Goal: Transaction & Acquisition: Purchase product/service

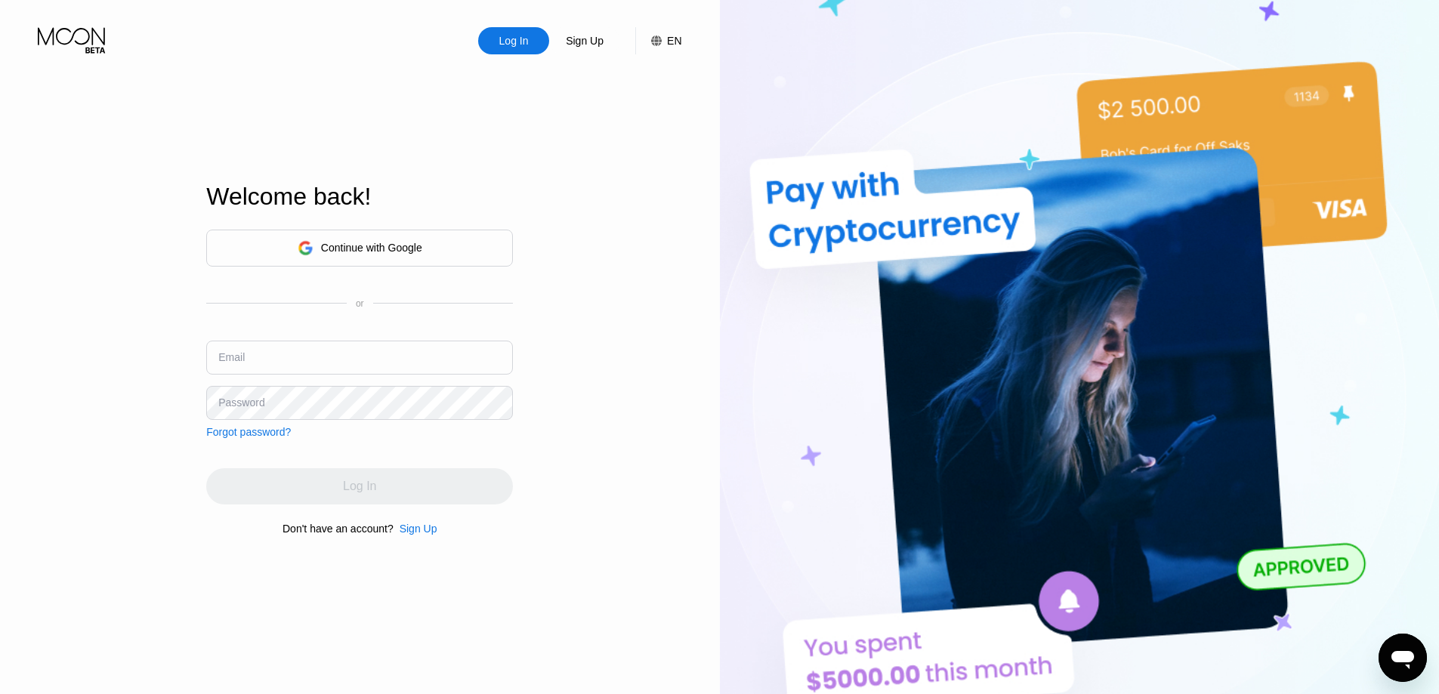
click at [390, 248] on div "Continue with Google" at bounding box center [371, 248] width 101 height 12
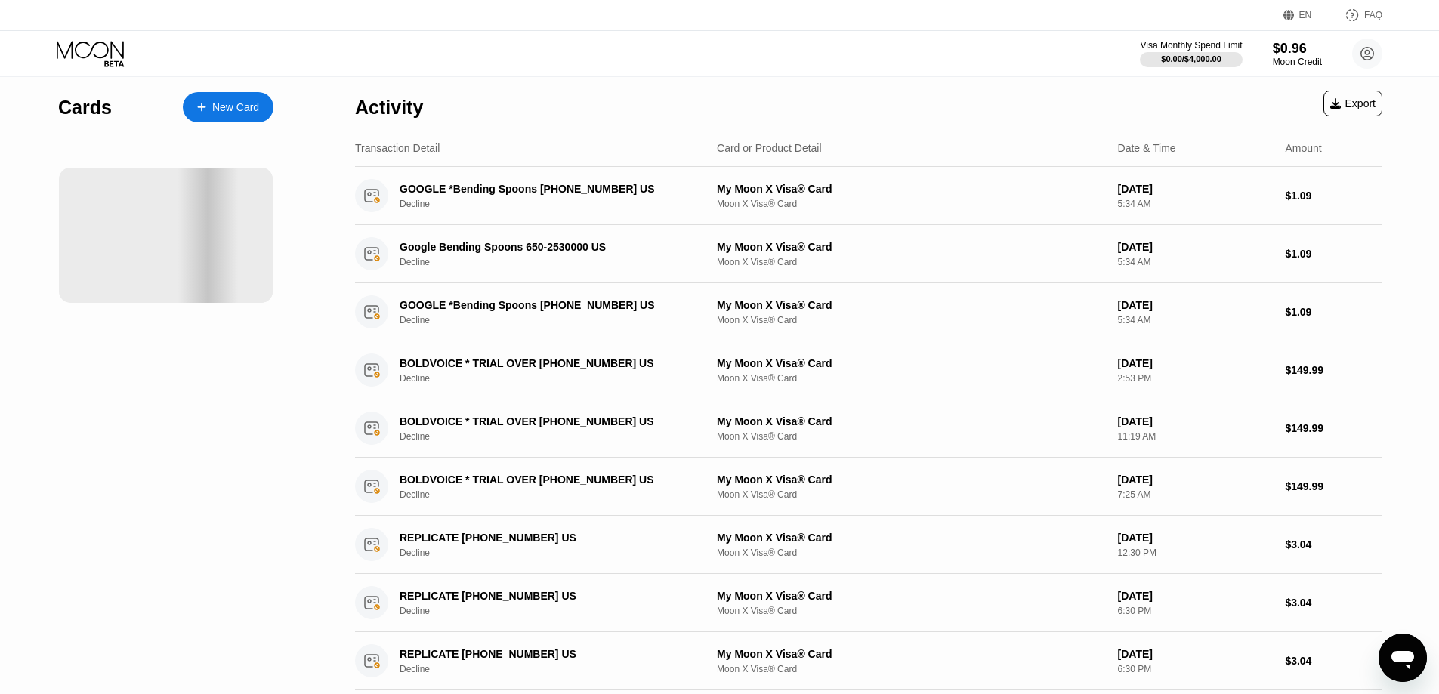
click at [742, 48] on div "Visa Monthly Spend Limit $0.00 / $4,000.00 $0.96 Moon Credit kevin Escalante ke…" at bounding box center [719, 53] width 1439 height 45
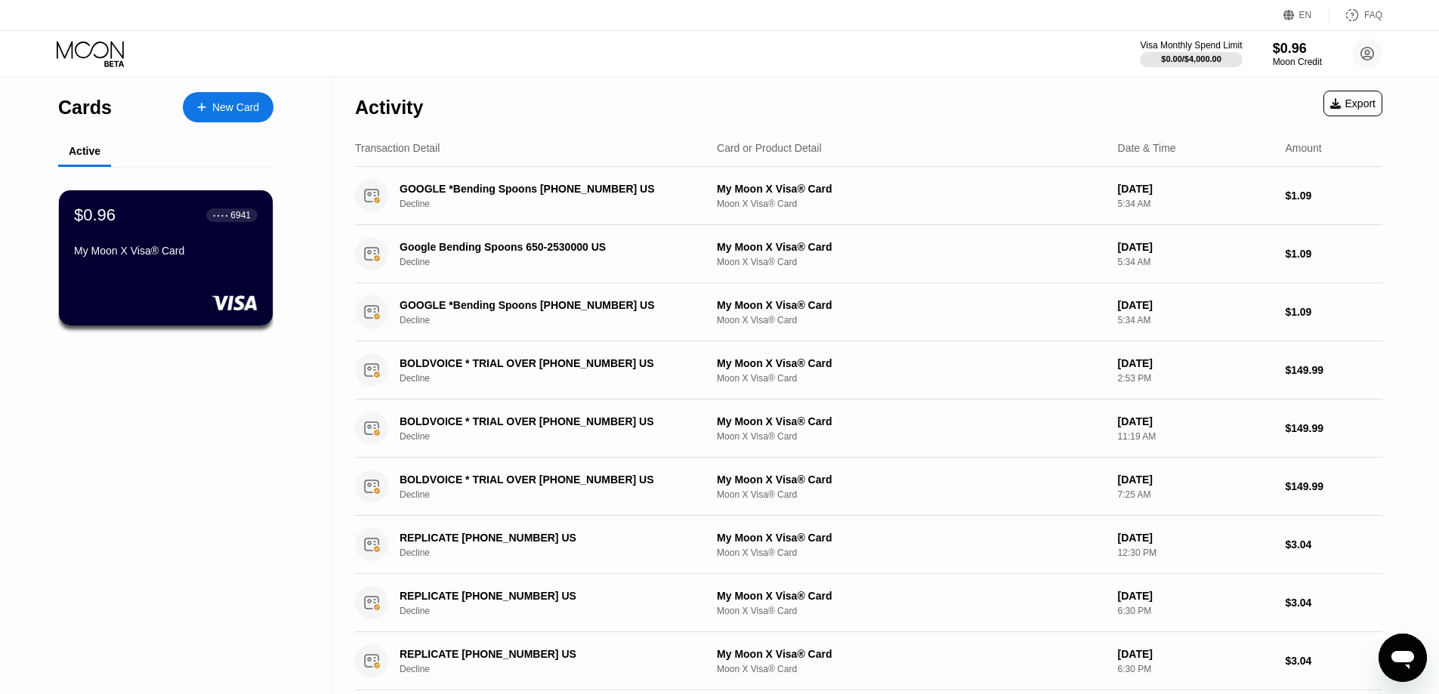
click at [233, 88] on div "Cards New Card" at bounding box center [165, 103] width 215 height 53
click at [219, 98] on div "New Card" at bounding box center [228, 107] width 91 height 30
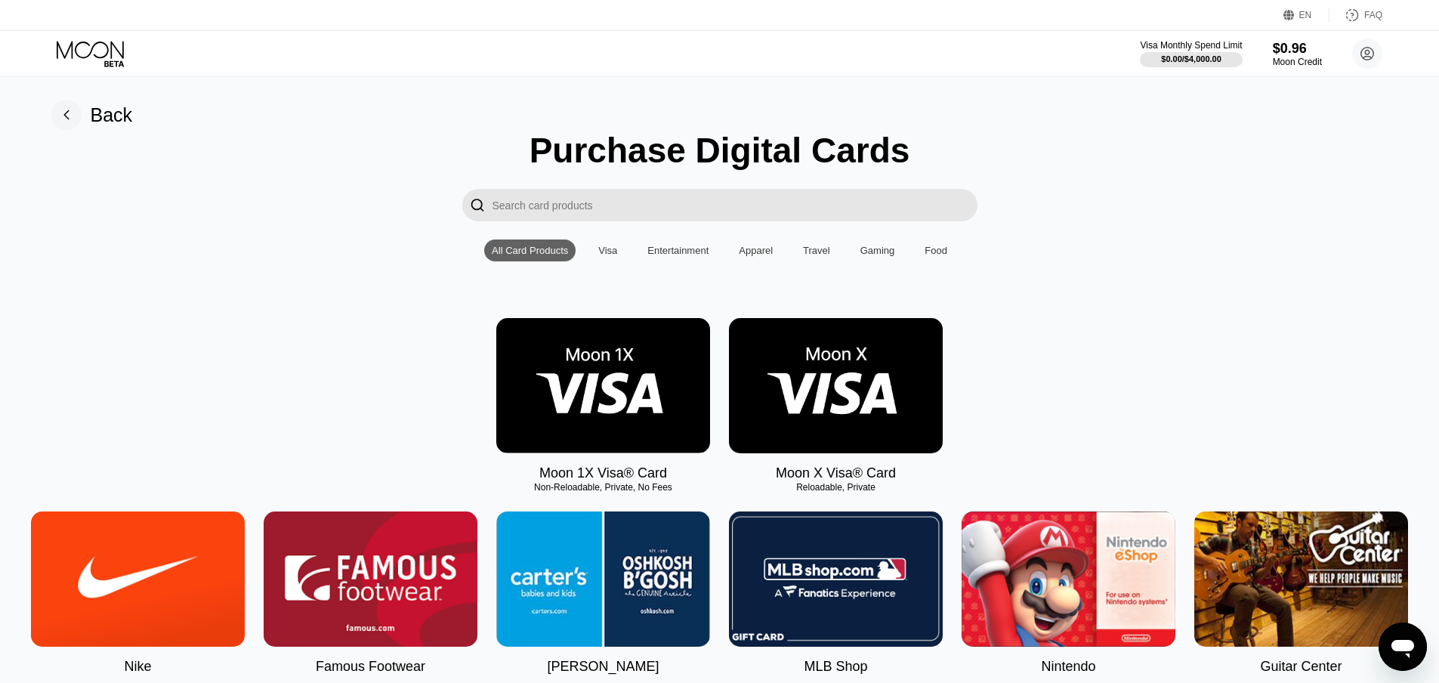
click at [609, 400] on img at bounding box center [603, 385] width 214 height 135
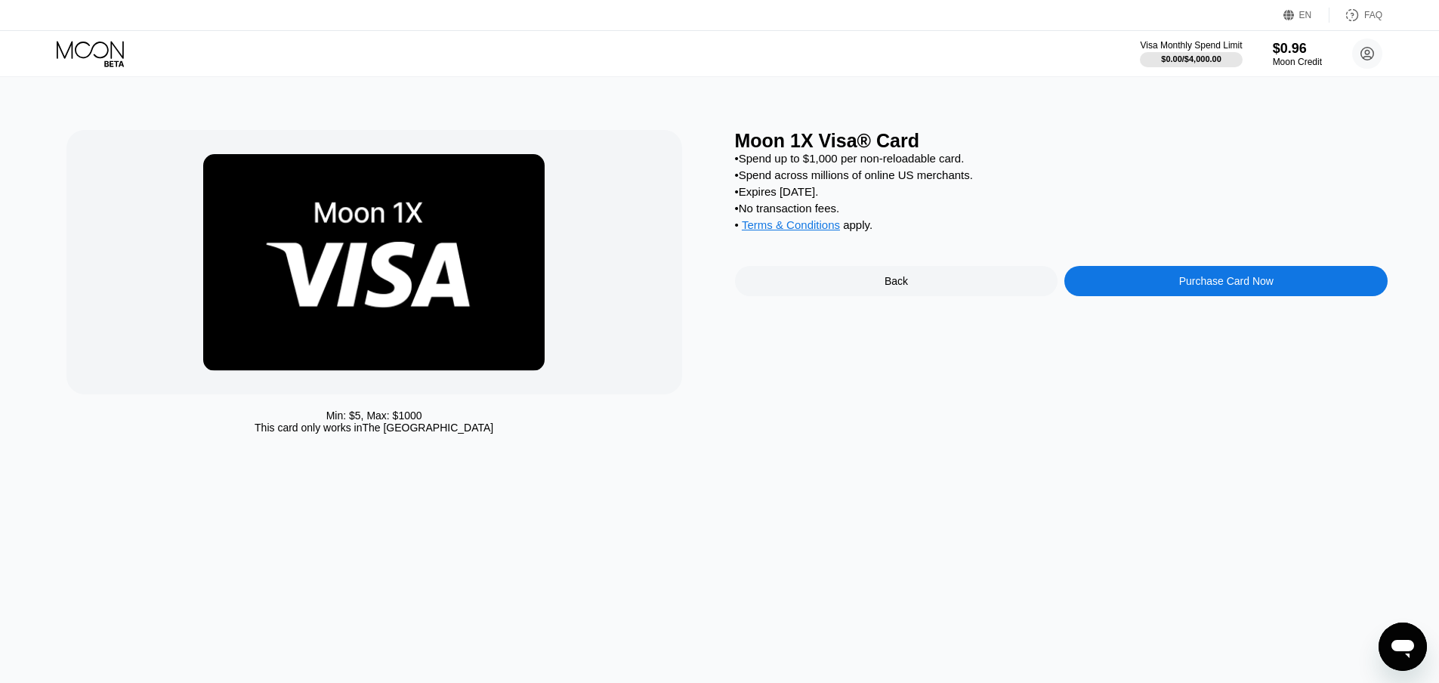
drag, startPoint x: 291, startPoint y: 429, endPoint x: 458, endPoint y: 428, distance: 166.9
click at [458, 428] on div "This card only works in The United States" at bounding box center [374, 428] width 239 height 12
click at [758, 502] on div "Min: $ 5 , Max: $ 1000 This card only works in The United States Moon 1X Visa® …" at bounding box center [720, 380] width 1450 height 606
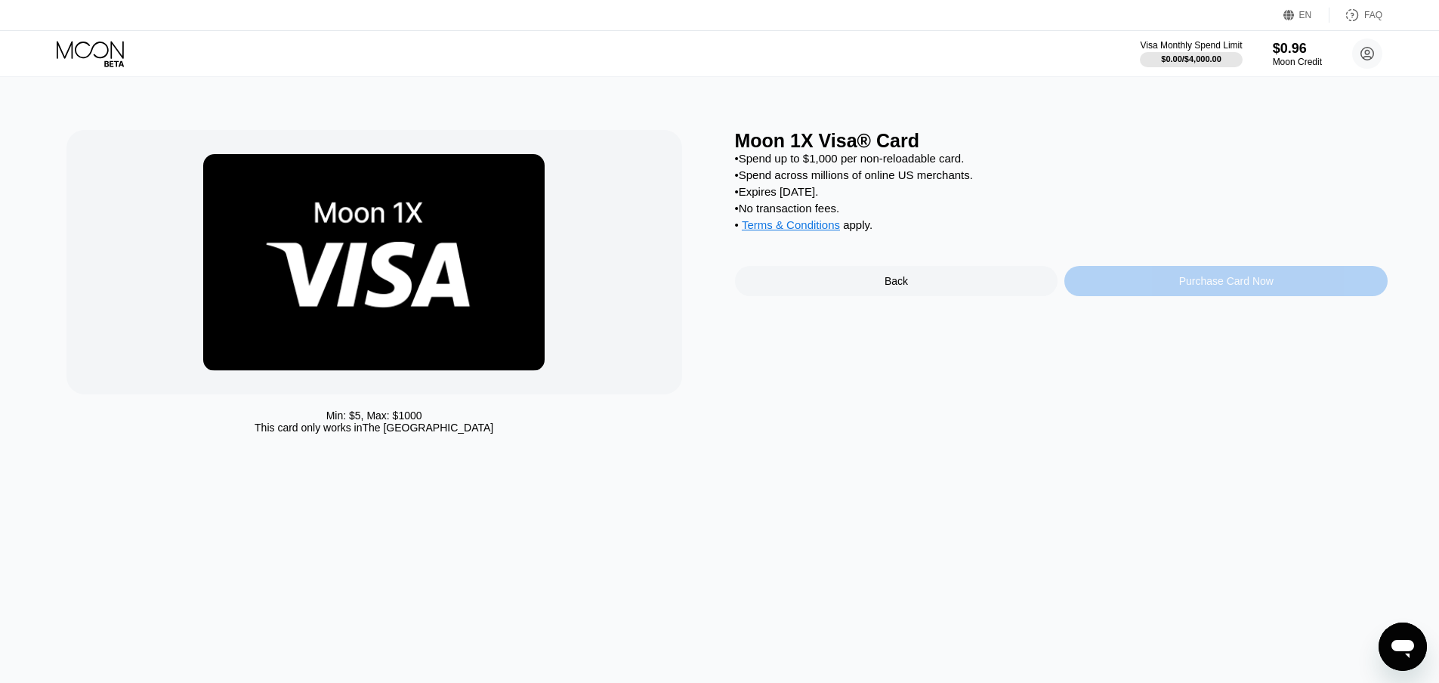
click at [1224, 287] on div "Purchase Card Now" at bounding box center [1226, 281] width 94 height 12
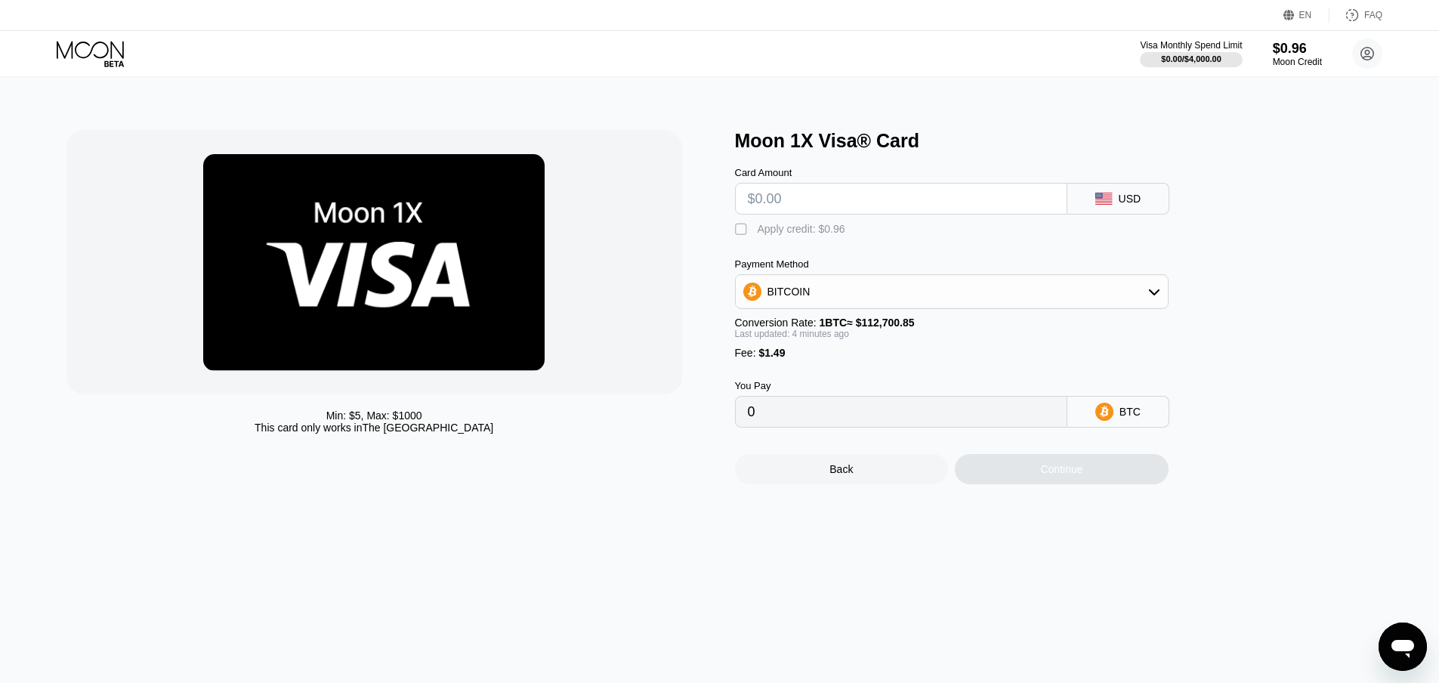
click at [818, 208] on input "text" at bounding box center [901, 199] width 307 height 30
click at [825, 481] on div "Back" at bounding box center [842, 469] width 214 height 30
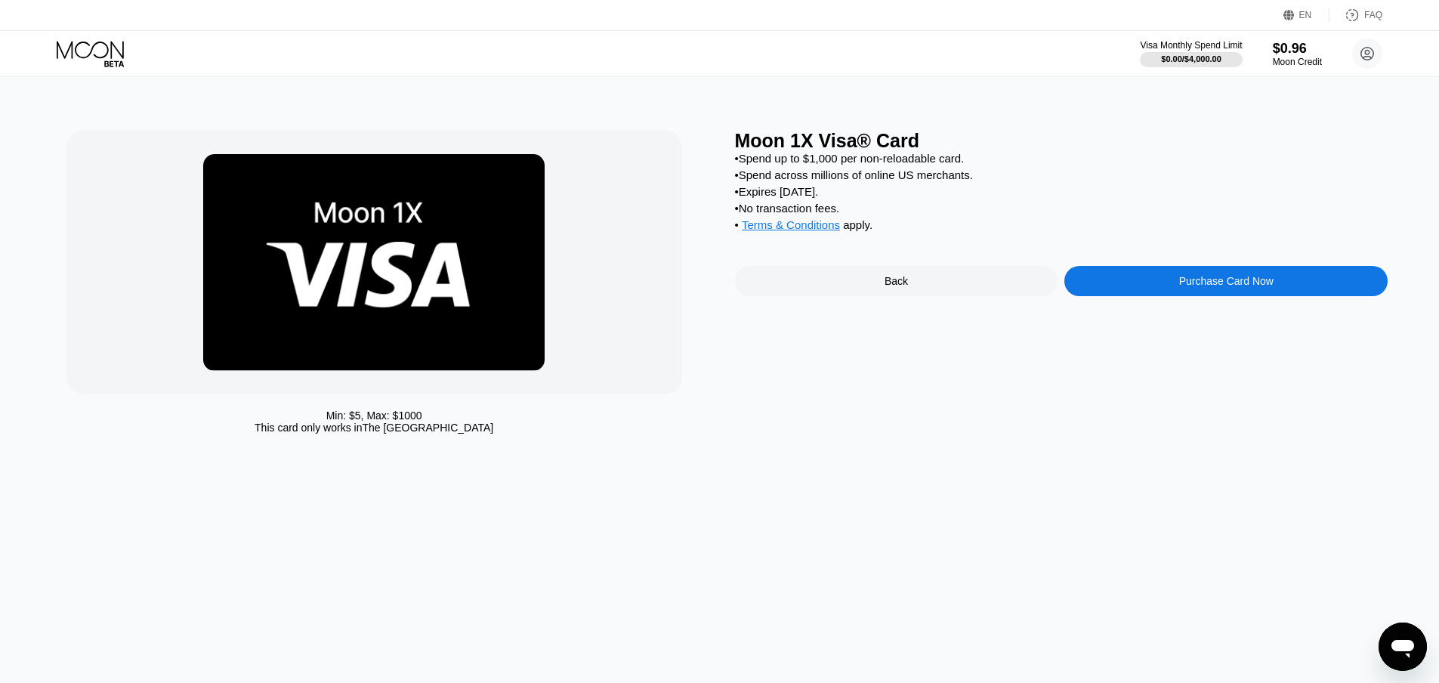
click at [885, 287] on div "Back" at bounding box center [896, 281] width 23 height 12
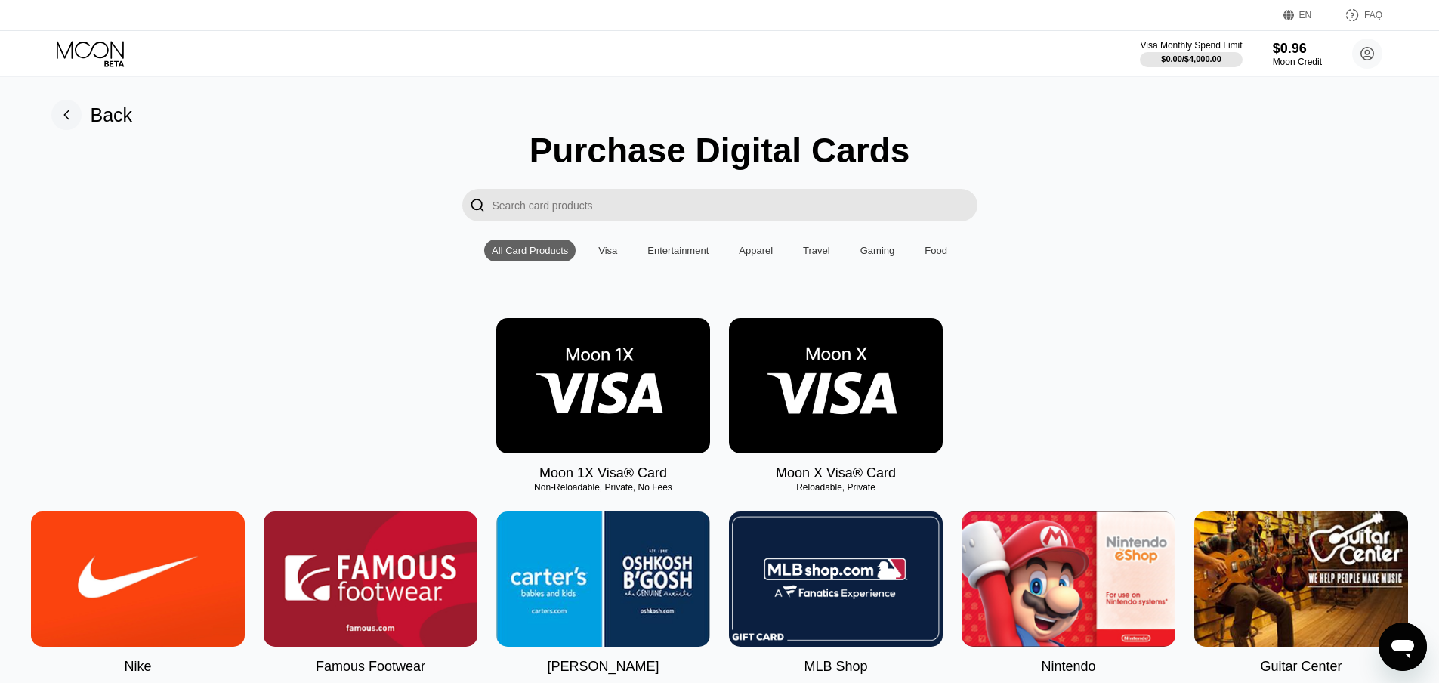
click at [835, 378] on img at bounding box center [836, 385] width 214 height 135
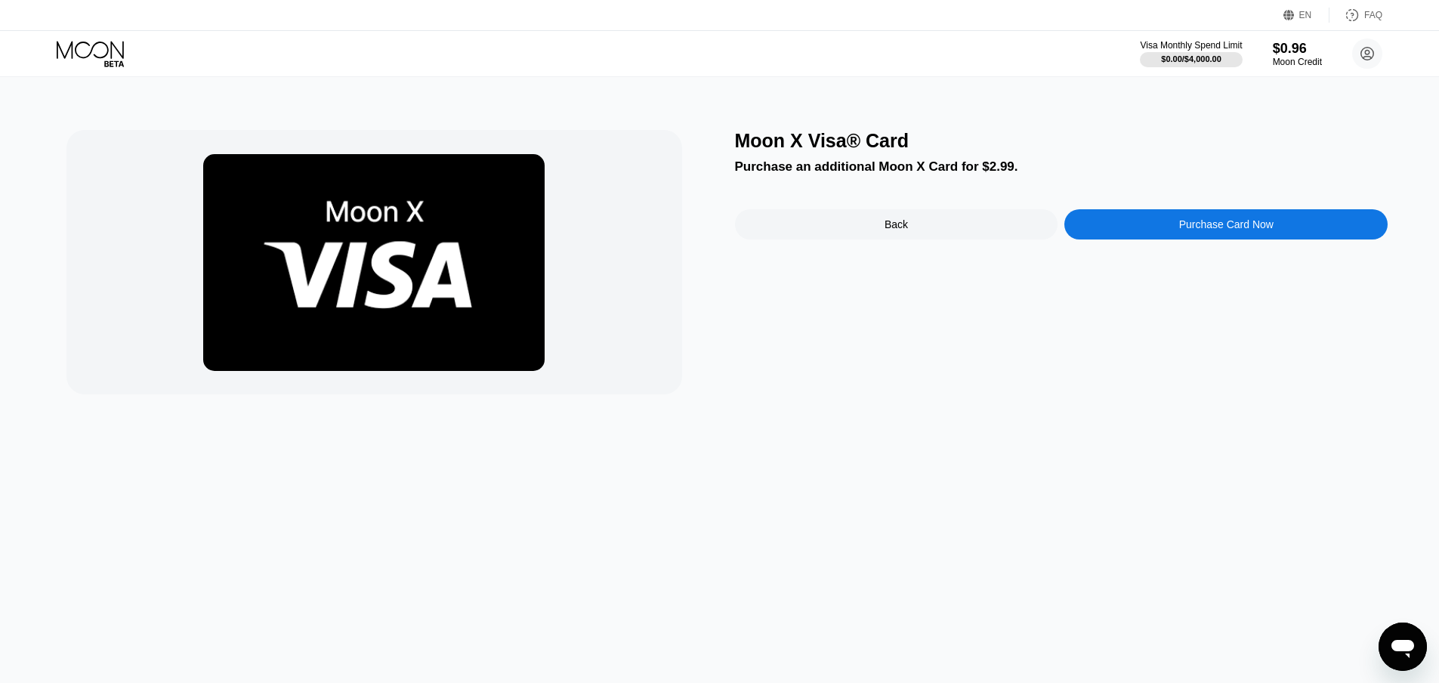
drag, startPoint x: 347, startPoint y: 290, endPoint x: 905, endPoint y: 258, distance: 559.2
click at [347, 289] on img at bounding box center [373, 262] width 341 height 217
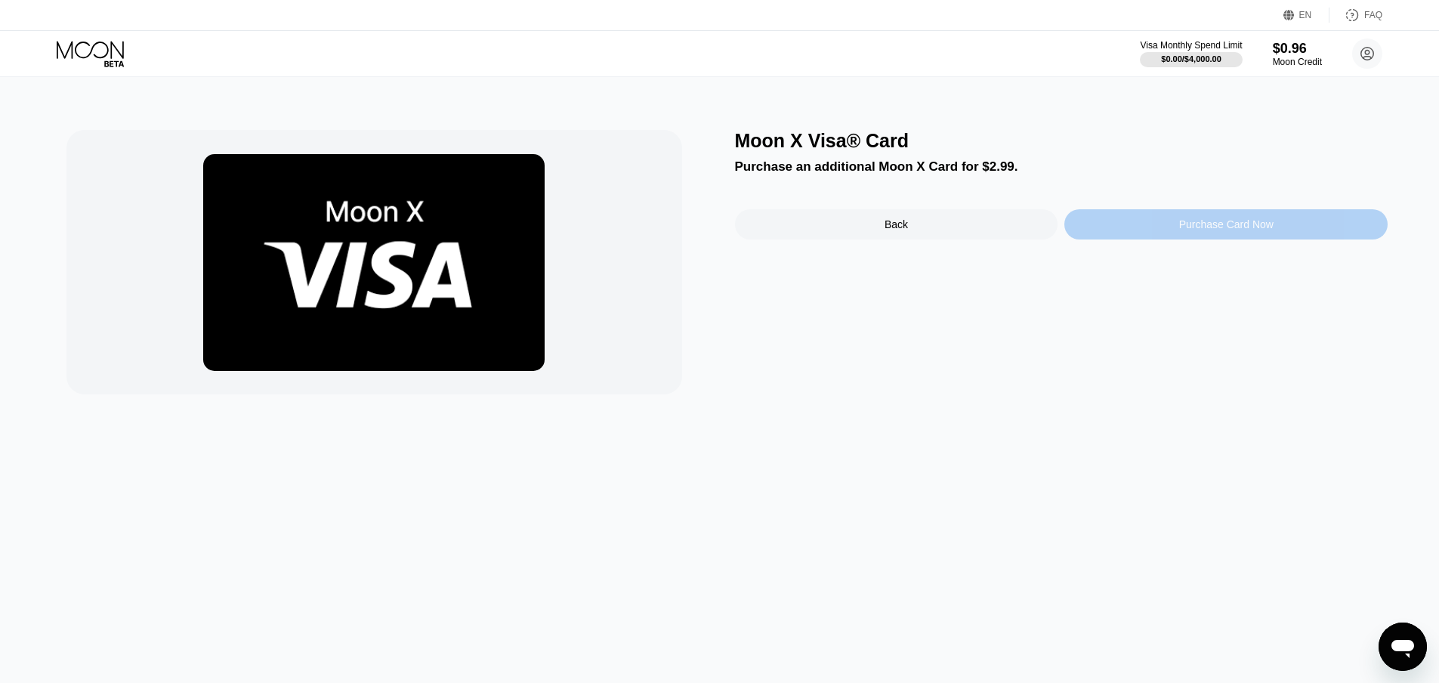
click at [1212, 221] on div "Purchase Card Now" at bounding box center [1225, 224] width 323 height 30
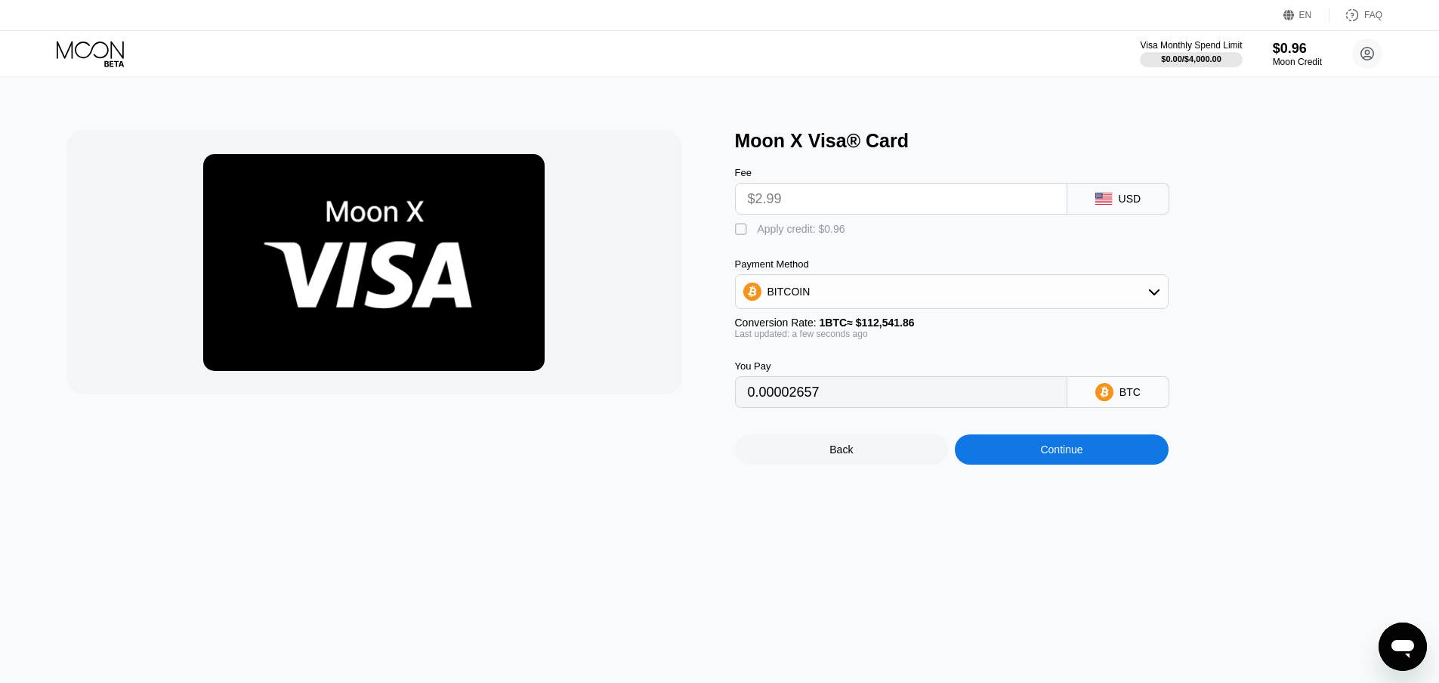
click at [854, 462] on div "Back" at bounding box center [842, 449] width 214 height 30
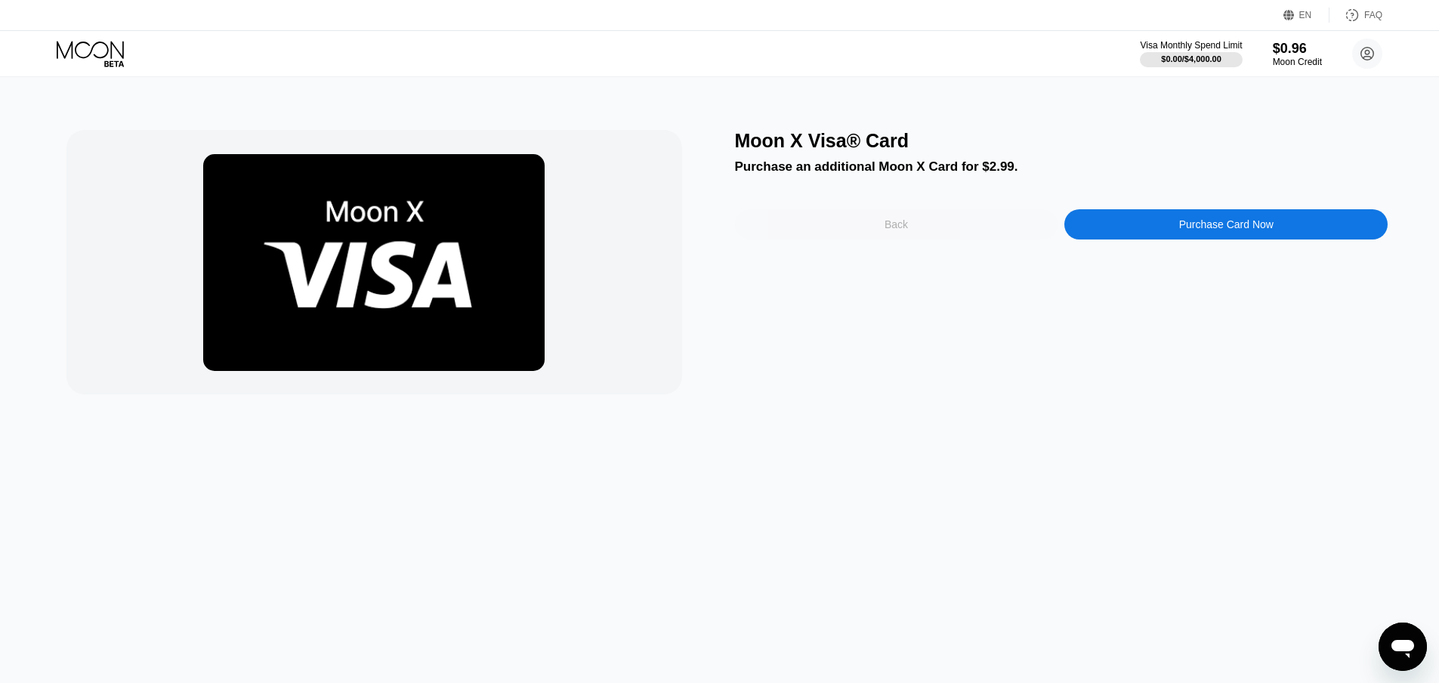
click at [849, 224] on div "Back" at bounding box center [896, 224] width 323 height 30
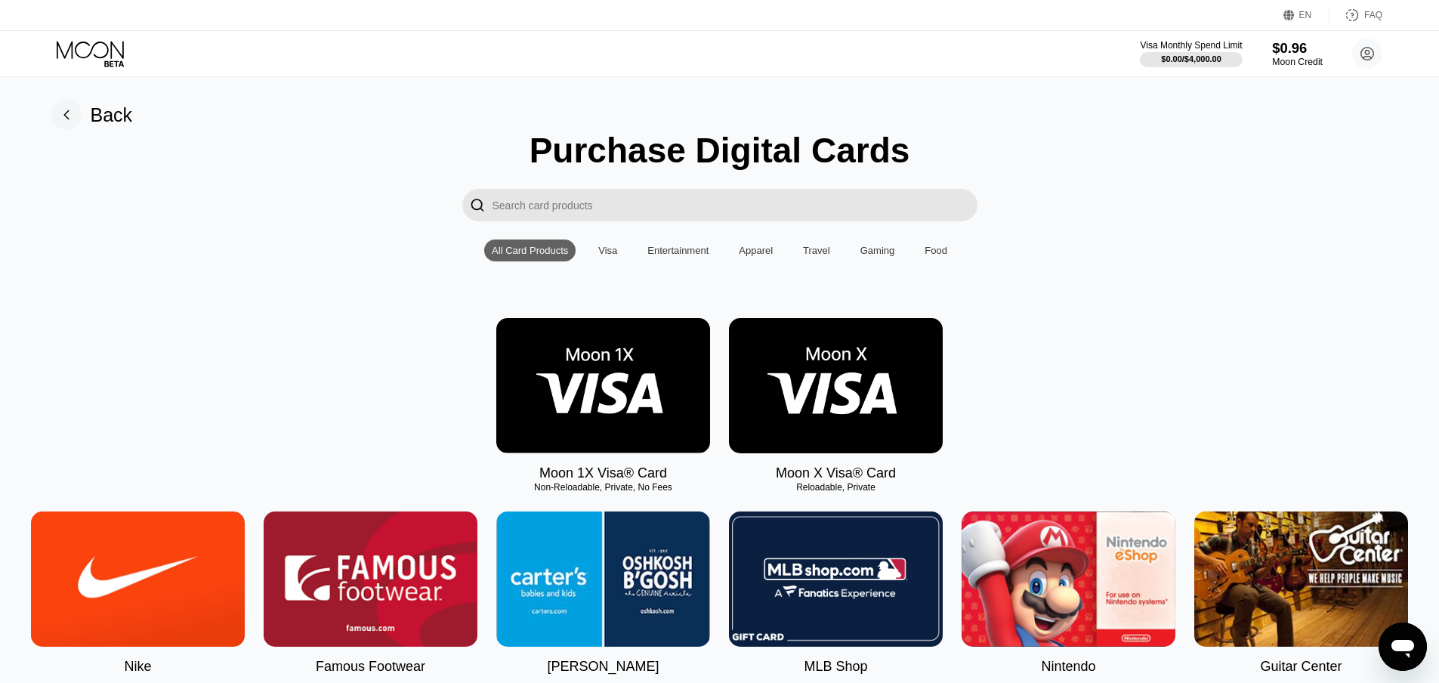
click at [1288, 61] on div "Moon Credit" at bounding box center [1297, 62] width 51 height 11
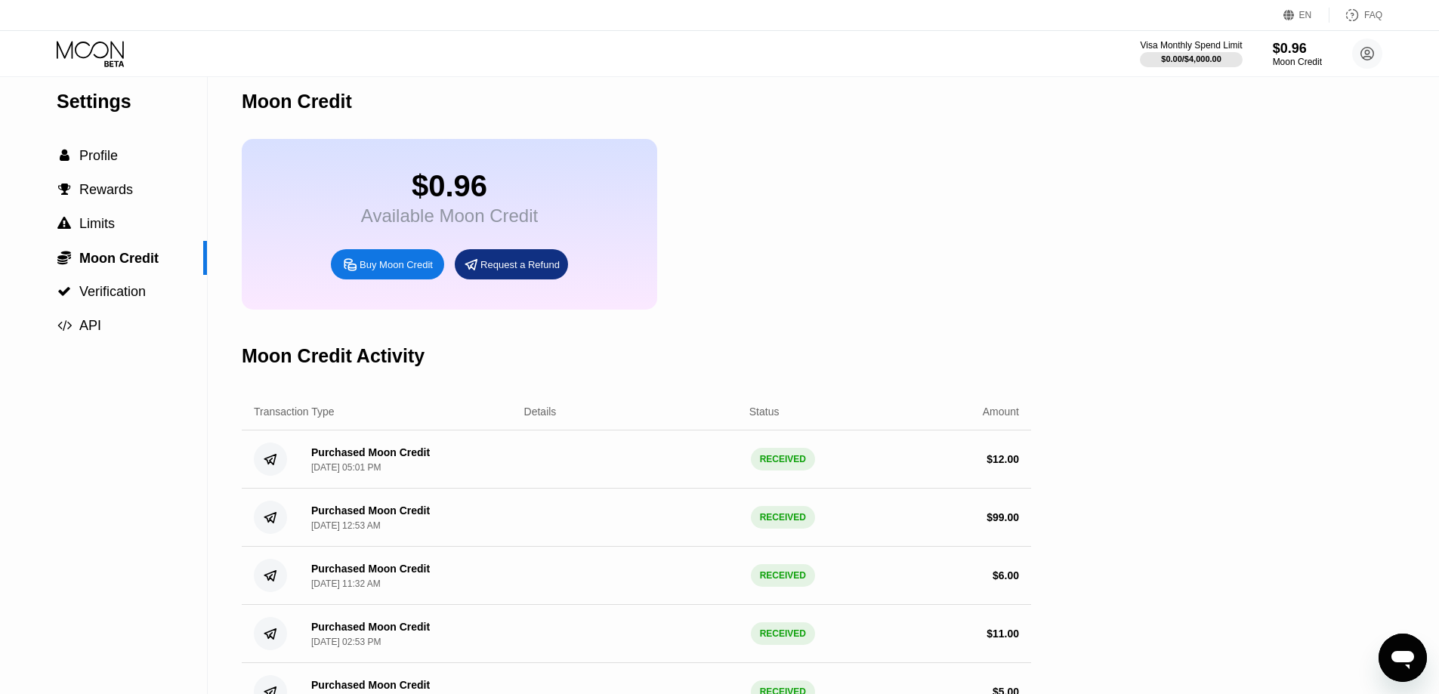
scroll to position [11, 0]
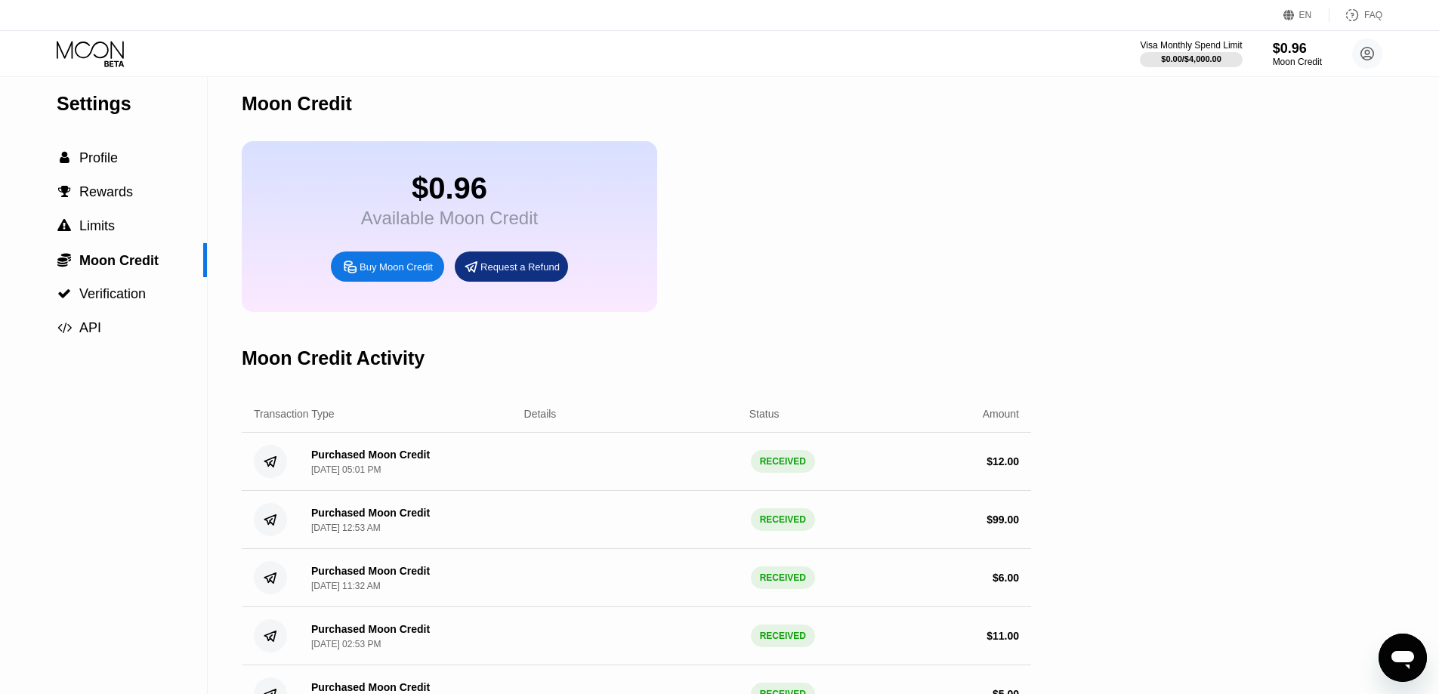
drag, startPoint x: 721, startPoint y: 533, endPoint x: 842, endPoint y: 540, distance: 121.1
click at [842, 540] on div "Purchased Moon Credit [DATE] 12:53 AM RECEIVED $ 99.00" at bounding box center [636, 520] width 789 height 58
click at [129, 164] on div " Profile" at bounding box center [103, 158] width 207 height 16
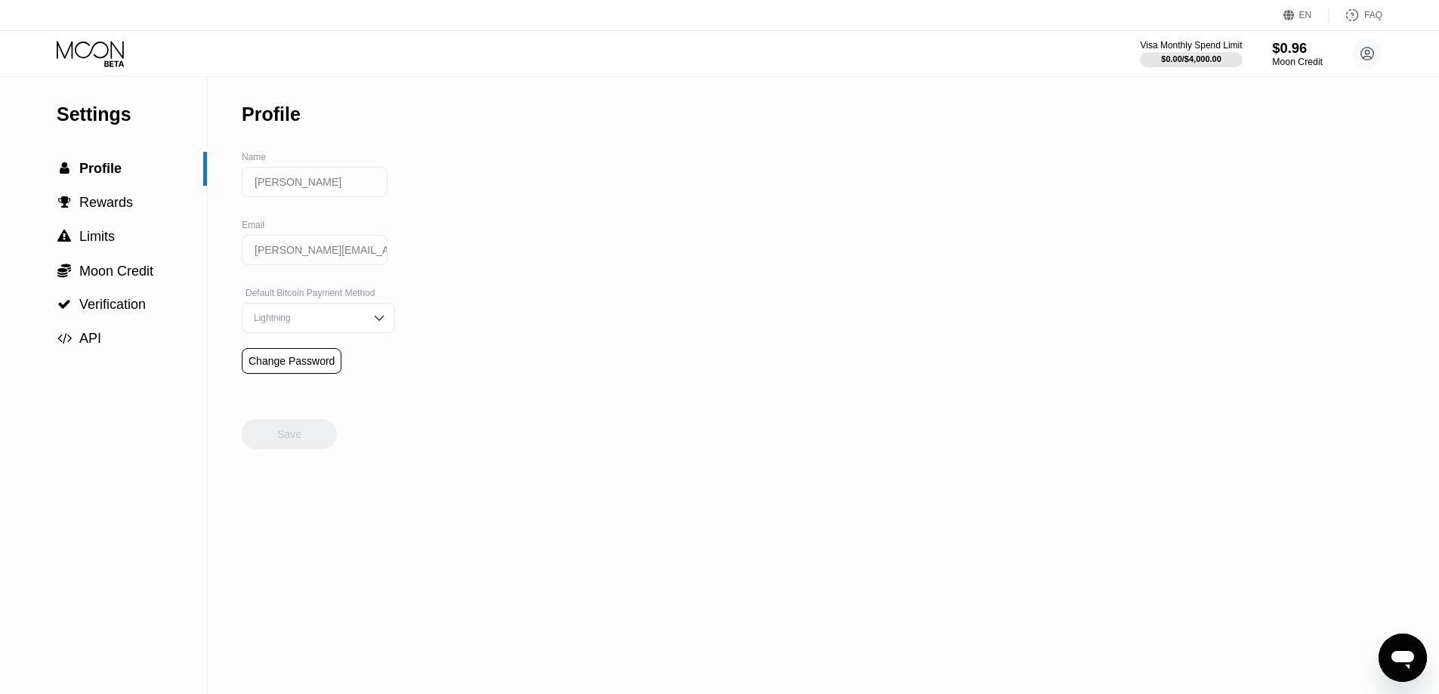
click at [1302, 60] on div "Moon Credit" at bounding box center [1297, 62] width 51 height 11
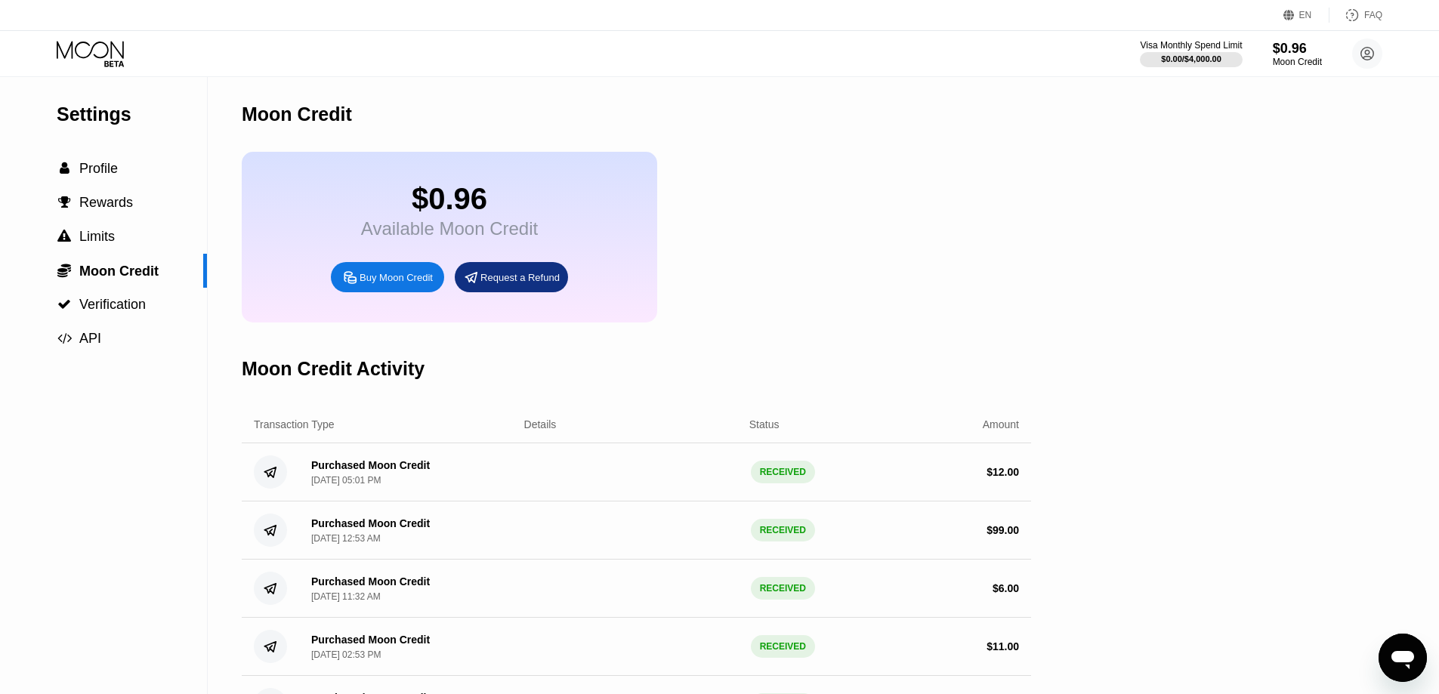
click at [519, 216] on div "$0.96" at bounding box center [449, 199] width 177 height 34
click at [444, 230] on div "Available Moon Credit" at bounding box center [449, 228] width 177 height 21
click at [444, 229] on div "Available Moon Credit" at bounding box center [449, 228] width 177 height 21
click at [445, 228] on div "Available Moon Credit" at bounding box center [449, 228] width 177 height 21
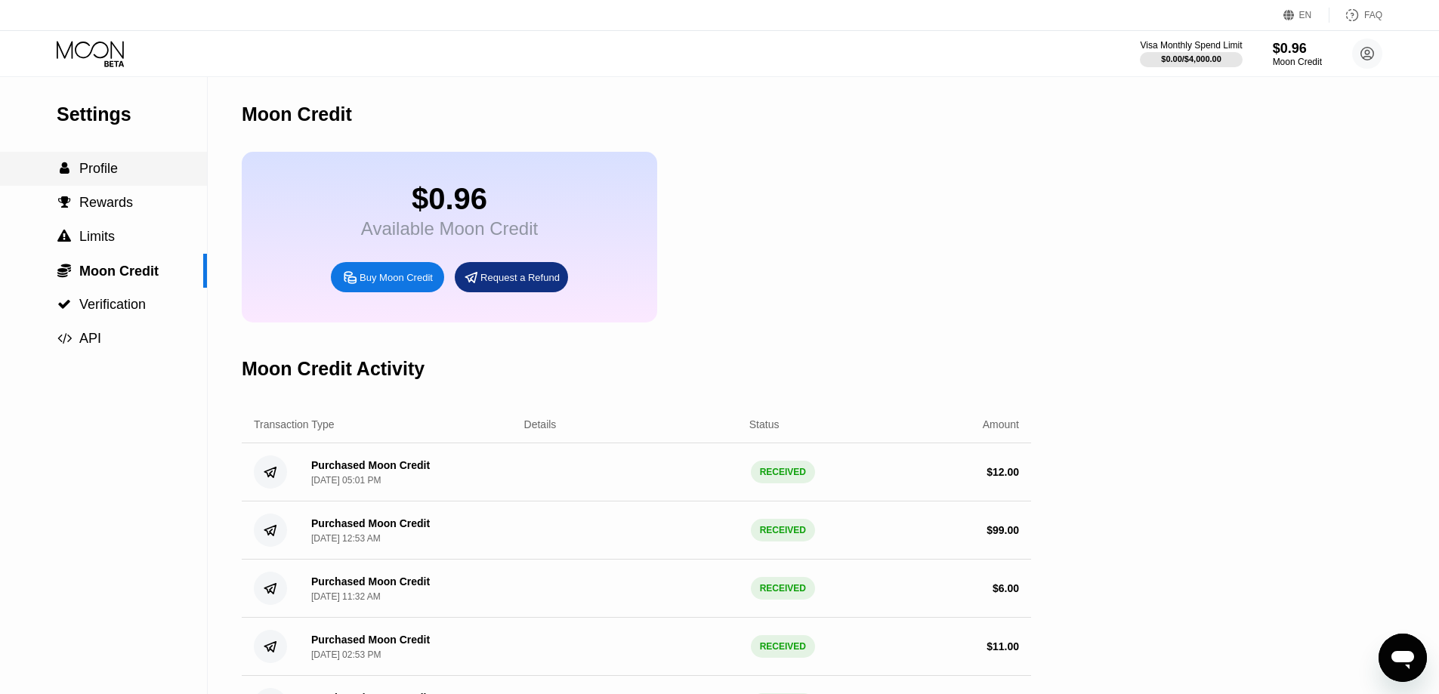
click at [107, 175] on span "Profile" at bounding box center [98, 168] width 39 height 15
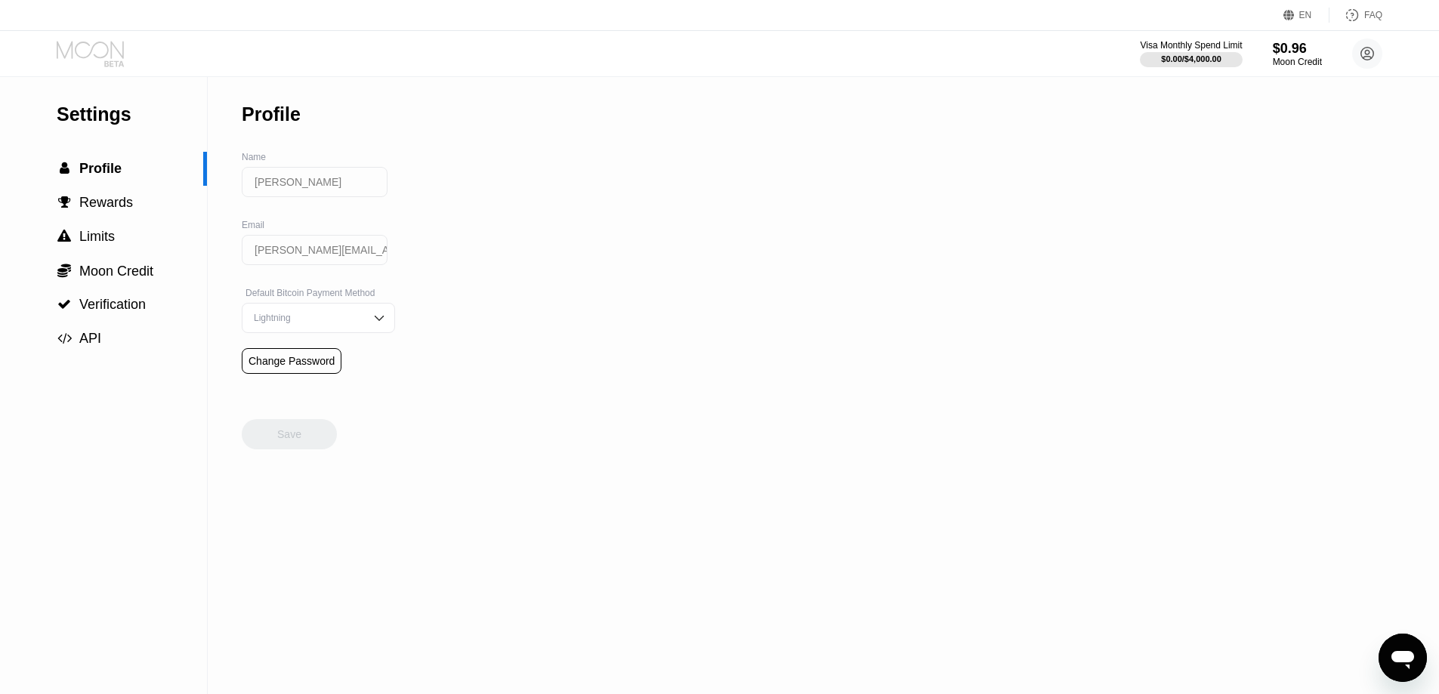
click at [91, 54] on icon at bounding box center [92, 54] width 70 height 26
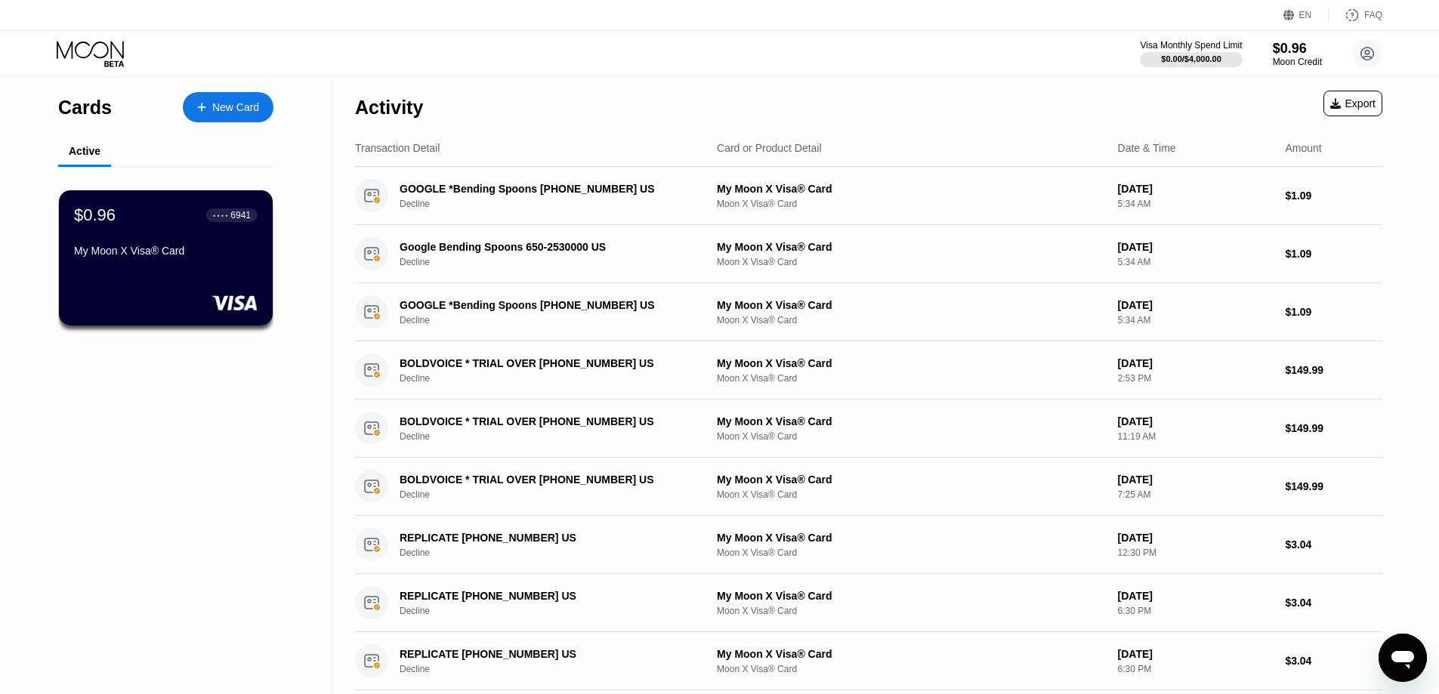
click at [831, 61] on div "Visa Monthly Spend Limit $0.00 / $4,000.00 $0.96 Moon Credit [PERSON_NAME] [PER…" at bounding box center [719, 53] width 1439 height 45
drag, startPoint x: 353, startPoint y: 107, endPoint x: 381, endPoint y: 108, distance: 28.7
click at [381, 108] on div "Activity Export Transaction Detail Card or Product Detail Date & Time Amount GO…" at bounding box center [868, 512] width 1073 height 870
drag, startPoint x: 381, startPoint y: 108, endPoint x: 356, endPoint y: 107, distance: 25.7
click at [356, 107] on div "Activity" at bounding box center [389, 108] width 68 height 22
